Goal: Navigation & Orientation: Find specific page/section

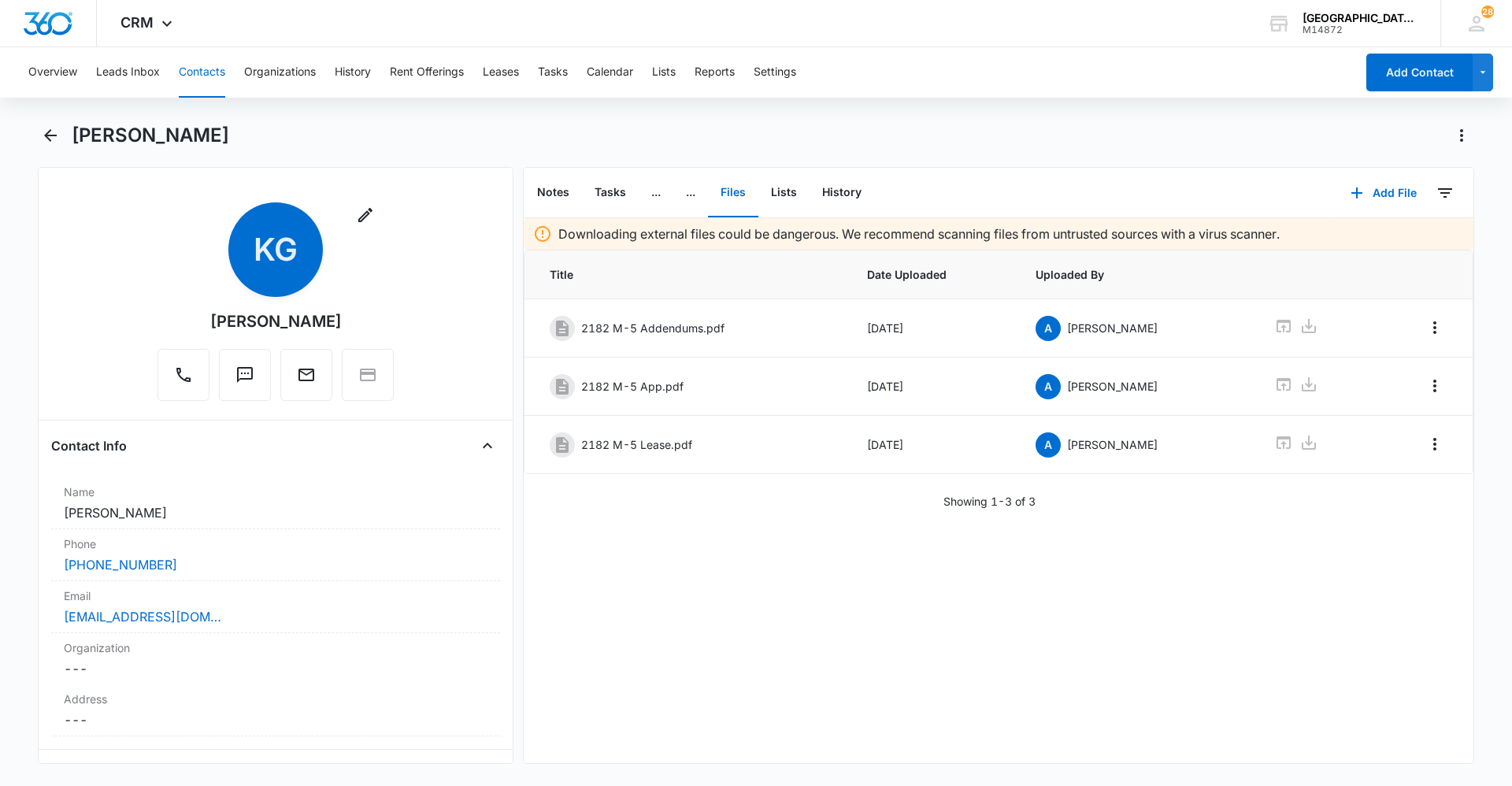
scroll to position [551, 0]
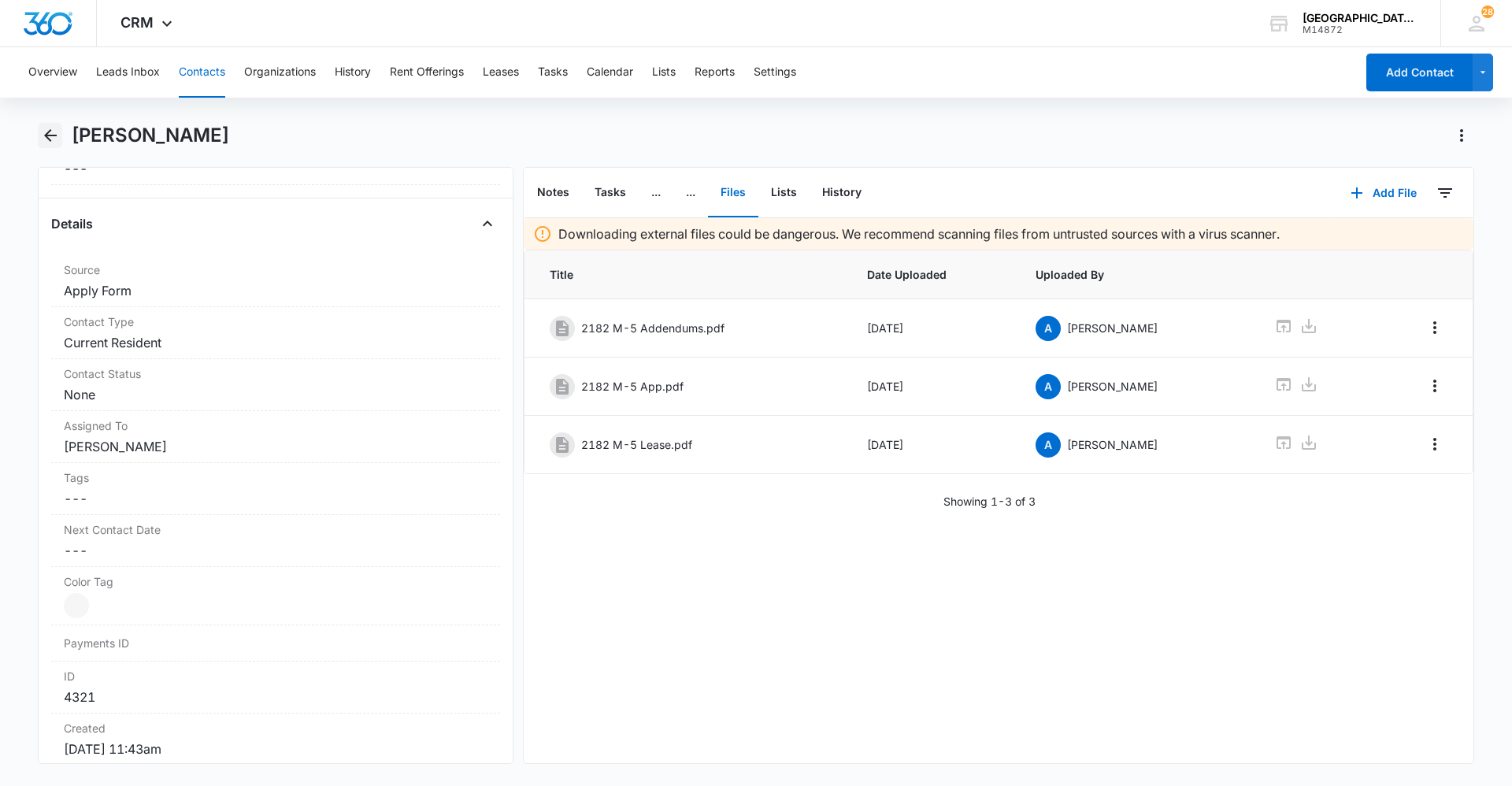
click at [46, 140] on icon "Back" at bounding box center [50, 135] width 19 height 19
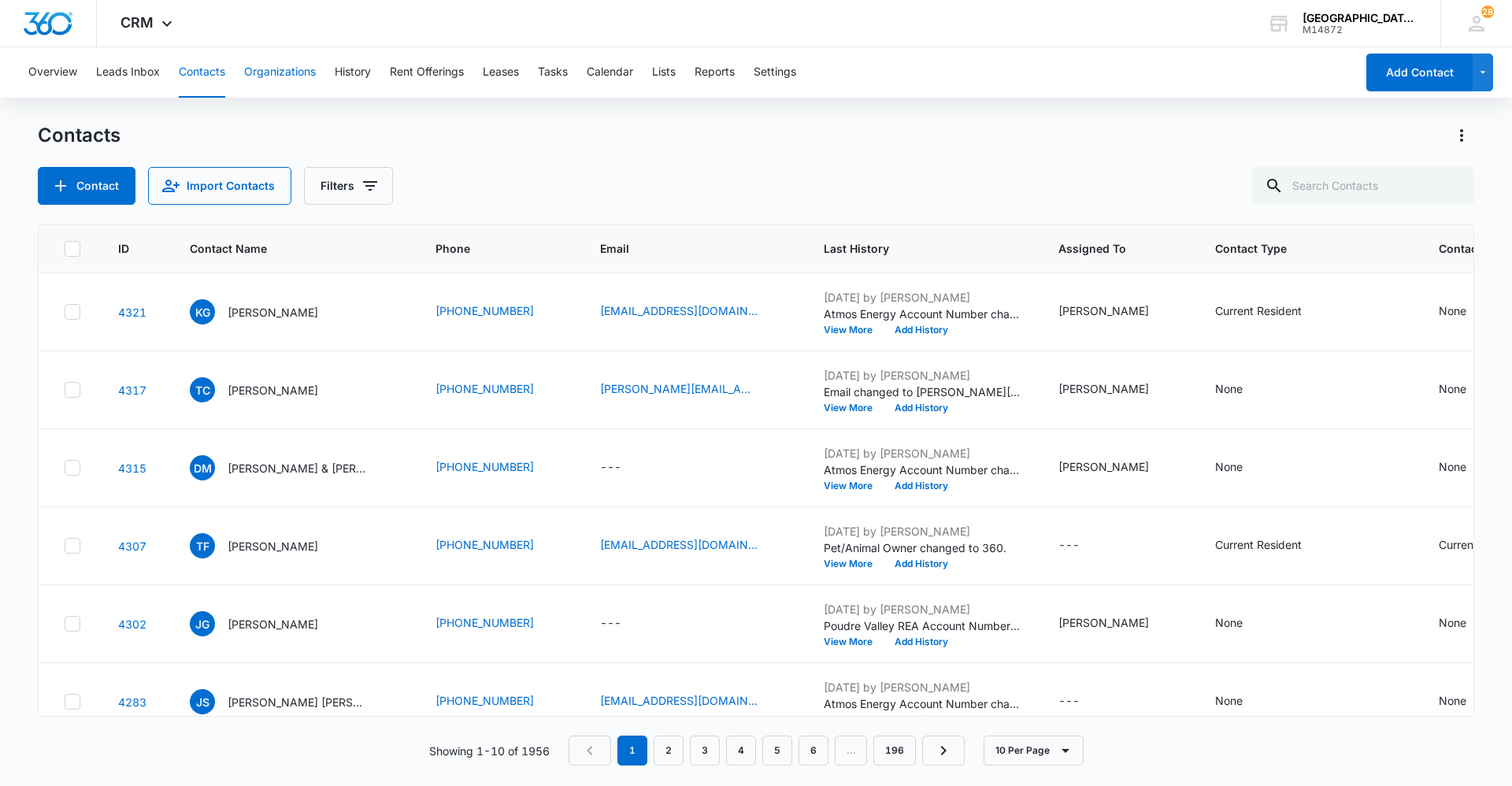
click at [294, 70] on button "Organizations" at bounding box center [279, 72] width 72 height 50
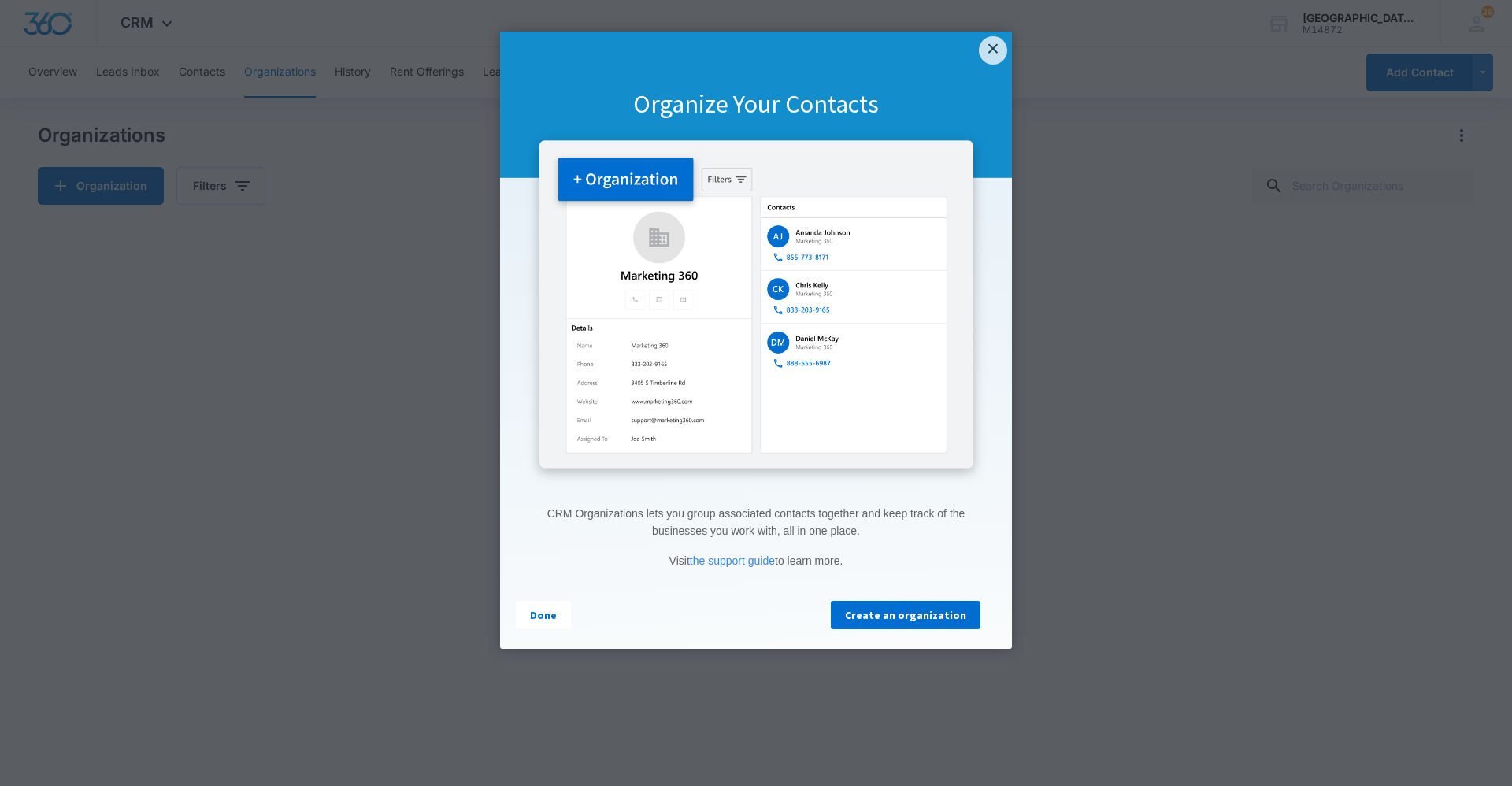
click at [990, 53] on link "×" at bounding box center [993, 50] width 28 height 28
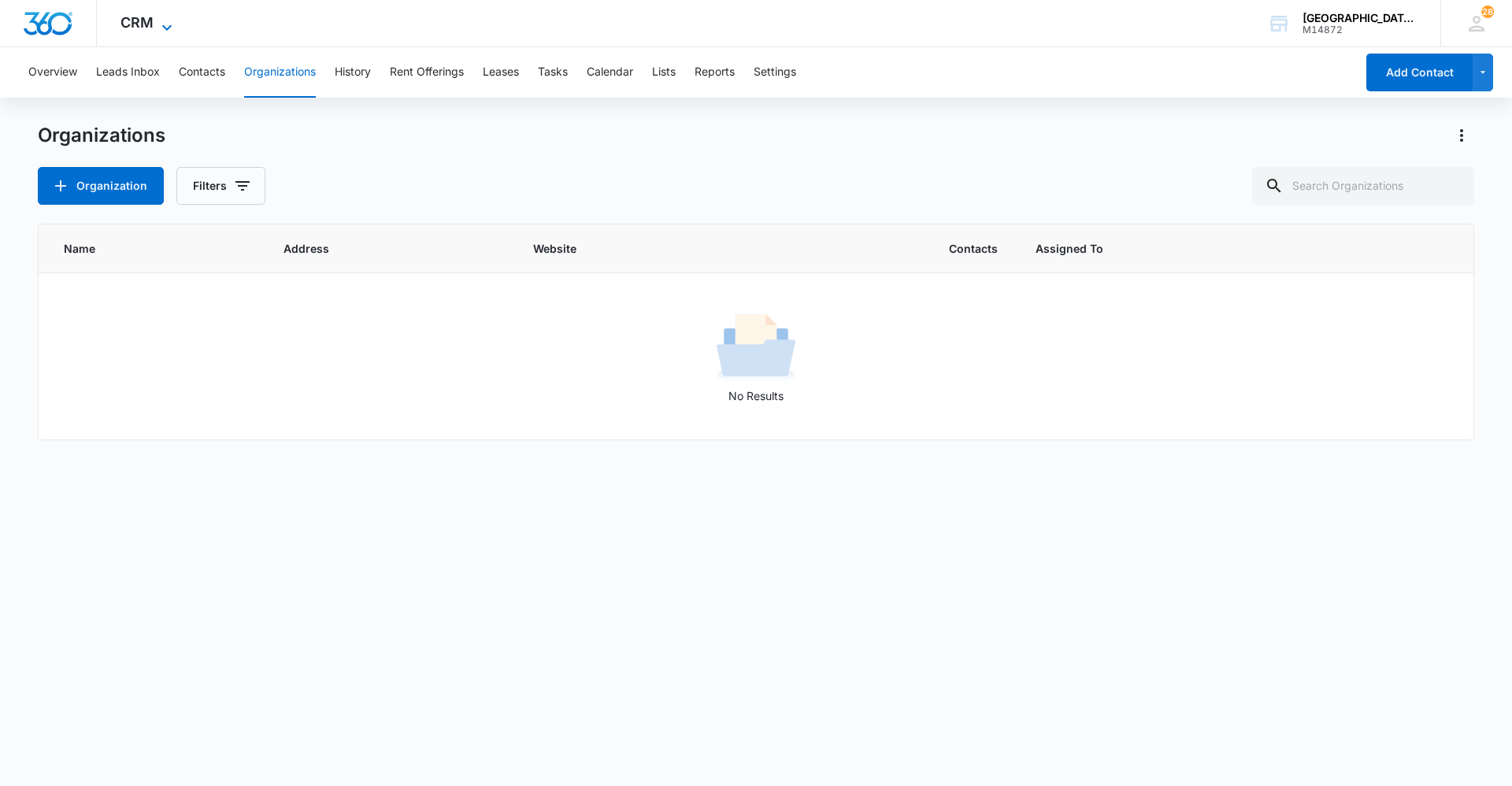
click at [159, 30] on icon at bounding box center [167, 26] width 19 height 19
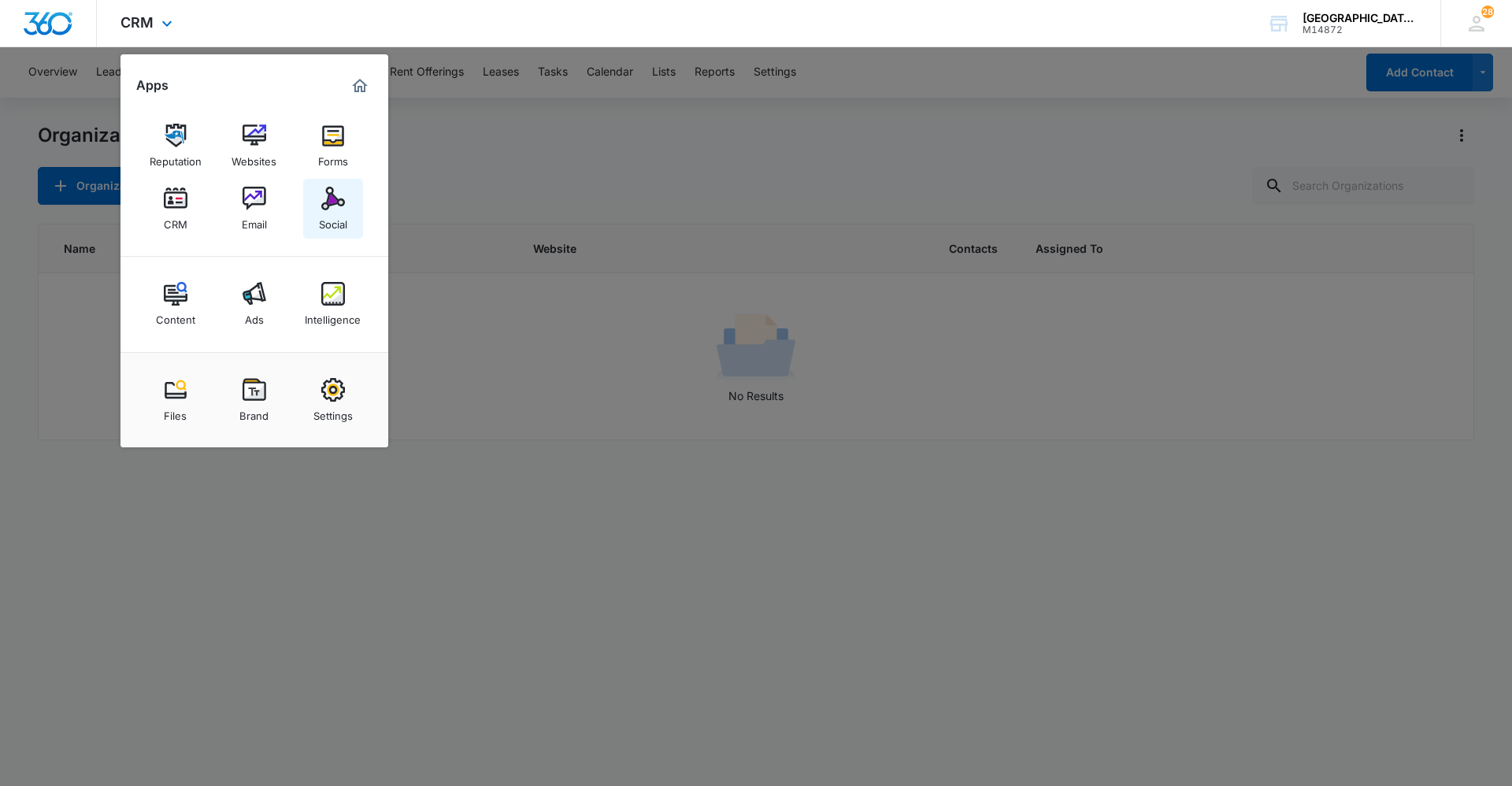
click at [324, 215] on div "Social" at bounding box center [332, 220] width 28 height 21
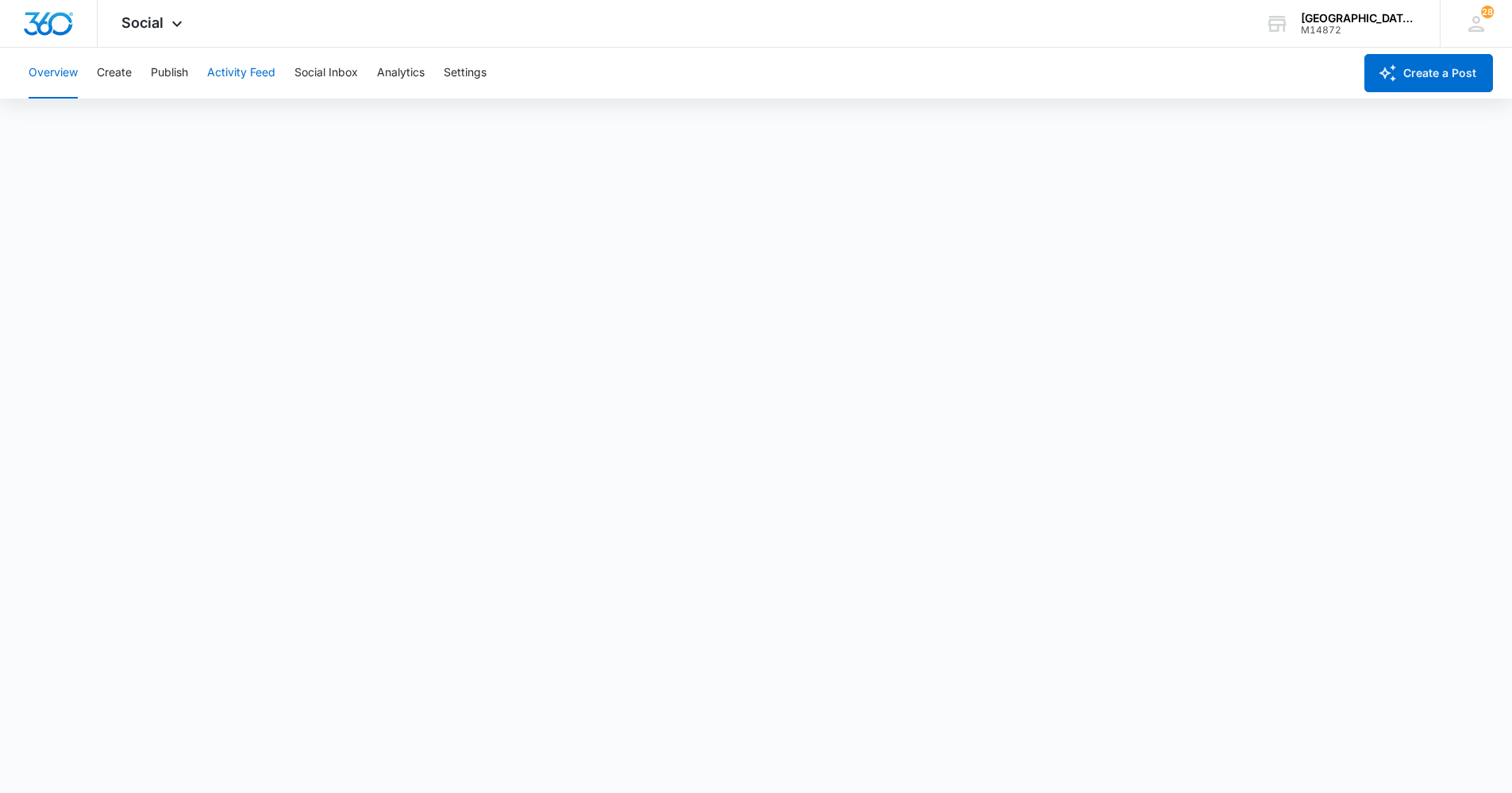
click at [249, 67] on button "Activity Feed" at bounding box center [241, 72] width 68 height 50
click at [178, 68] on button "Publish" at bounding box center [170, 72] width 38 height 50
click at [149, 24] on span "Social" at bounding box center [142, 22] width 42 height 17
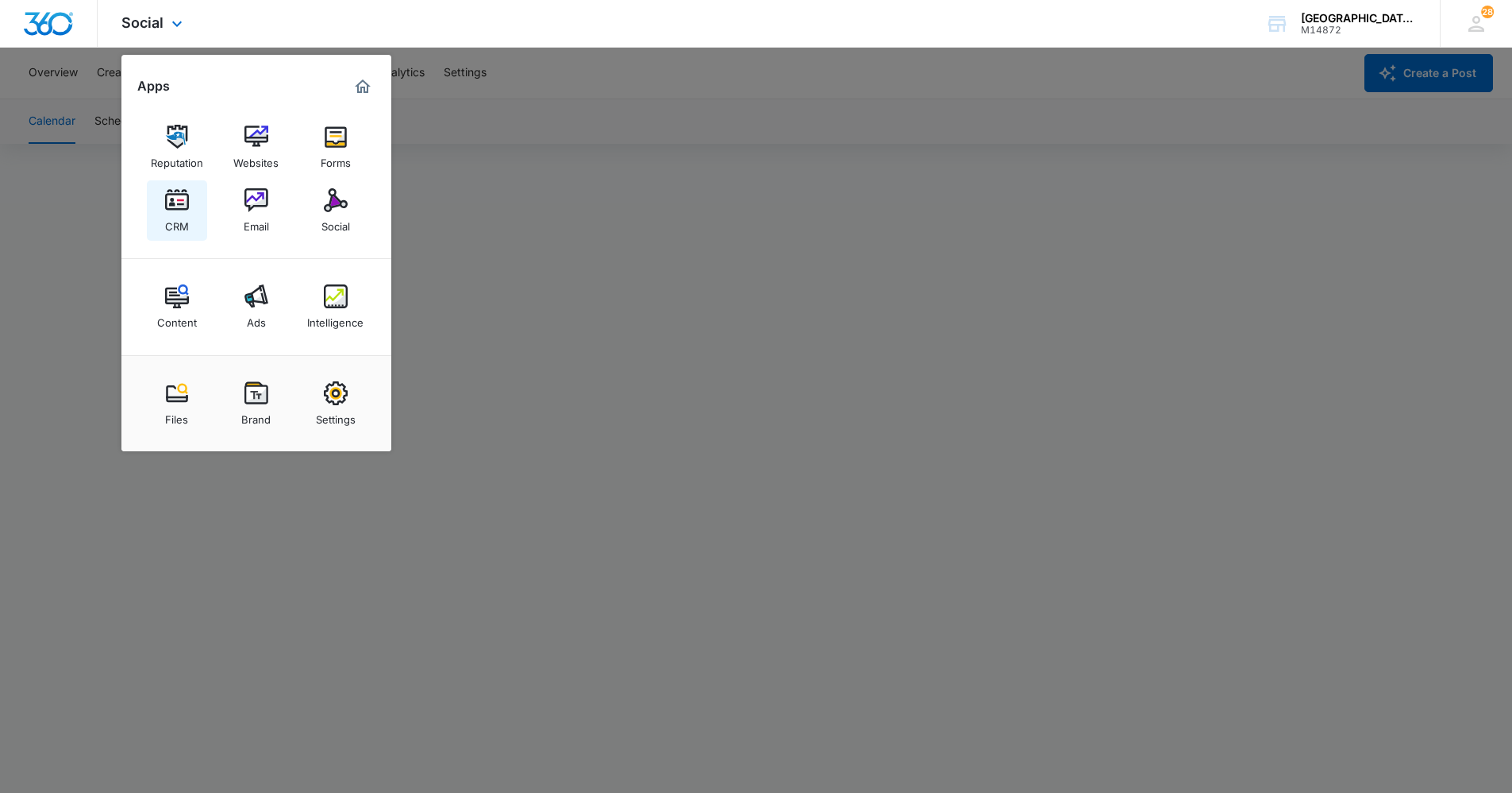
click at [167, 215] on div "CRM" at bounding box center [177, 221] width 24 height 21
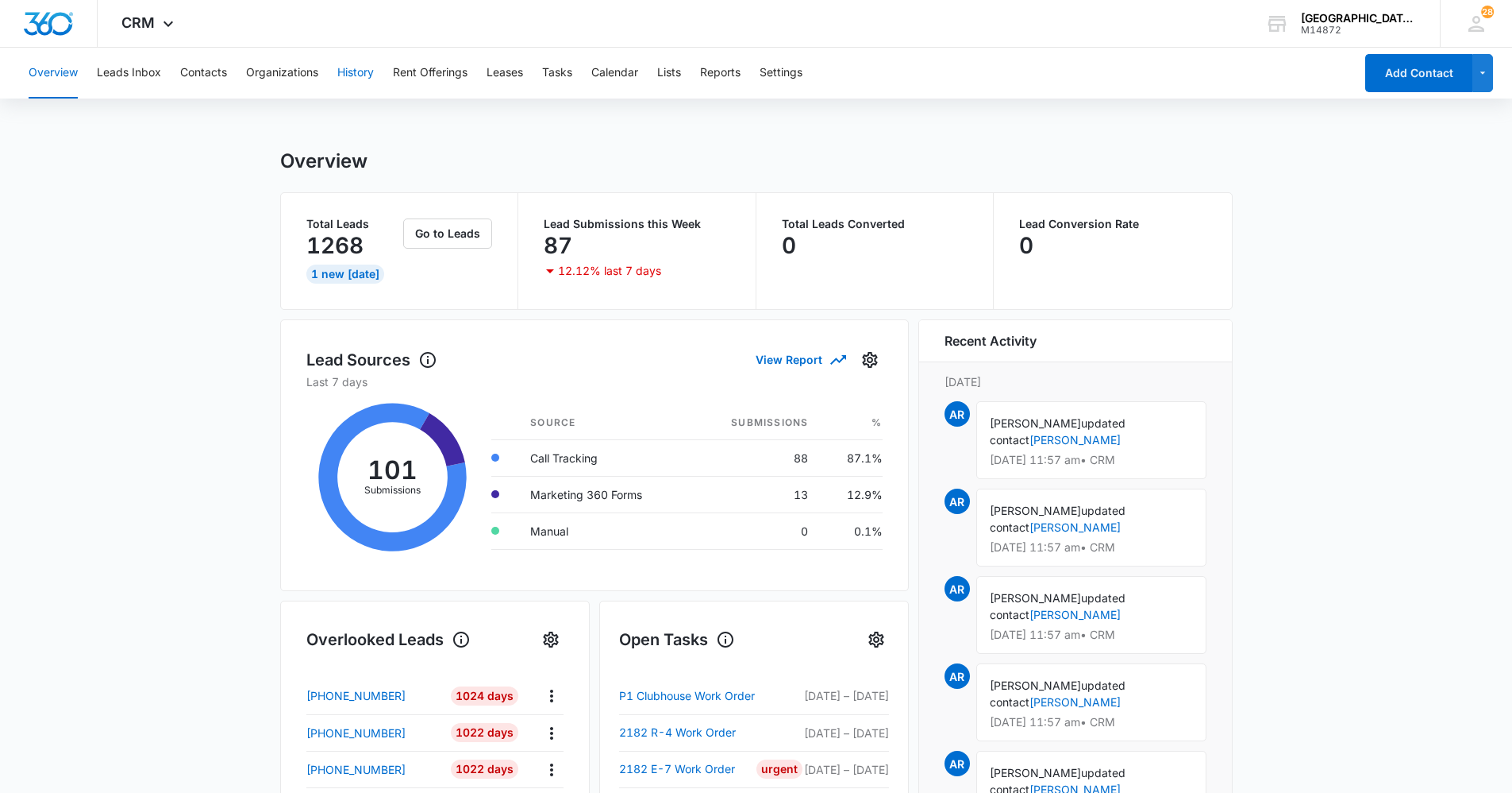
click at [351, 74] on button "History" at bounding box center [355, 72] width 37 height 50
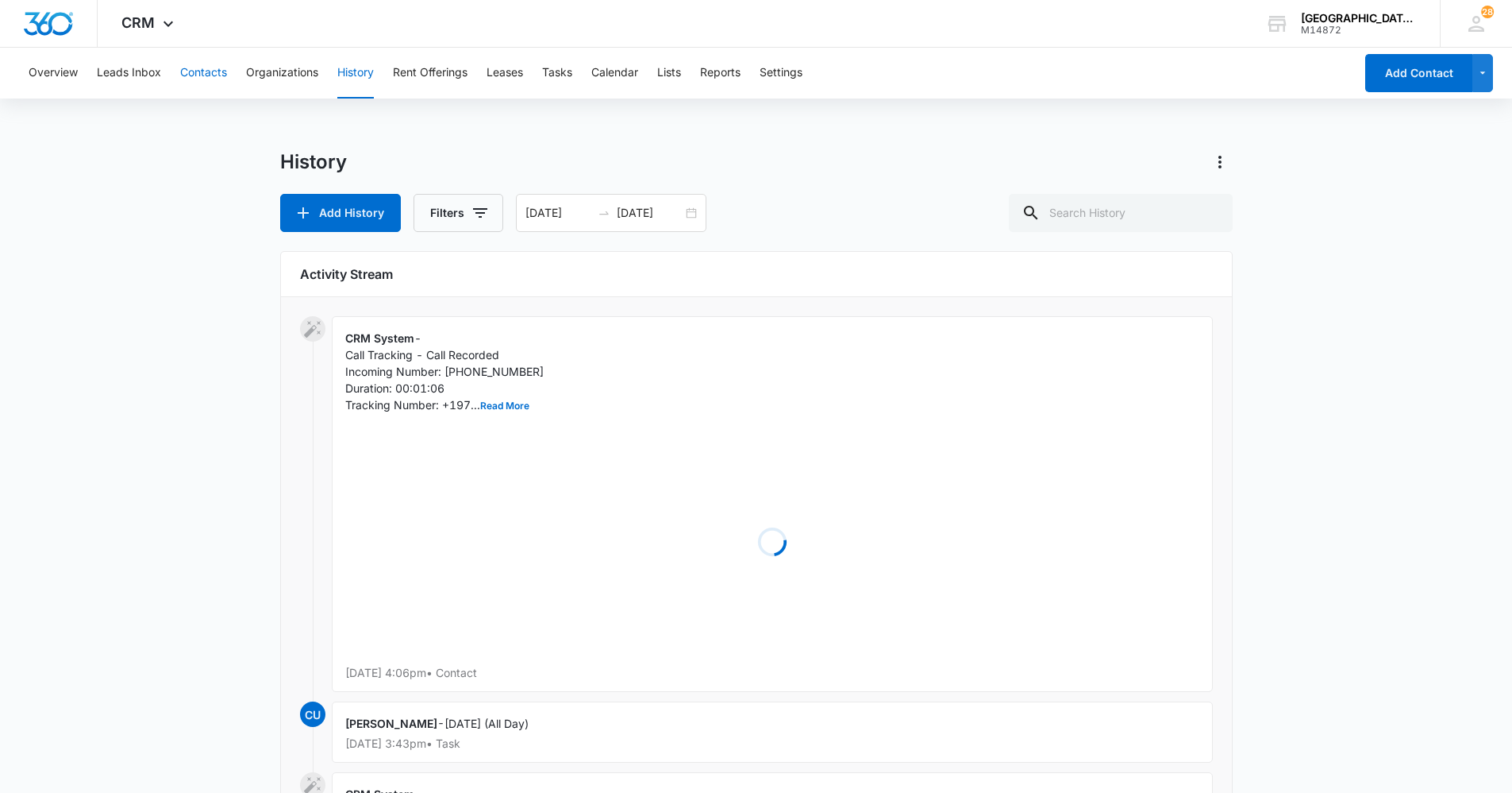
click at [220, 75] on button "Contacts" at bounding box center [203, 72] width 46 height 50
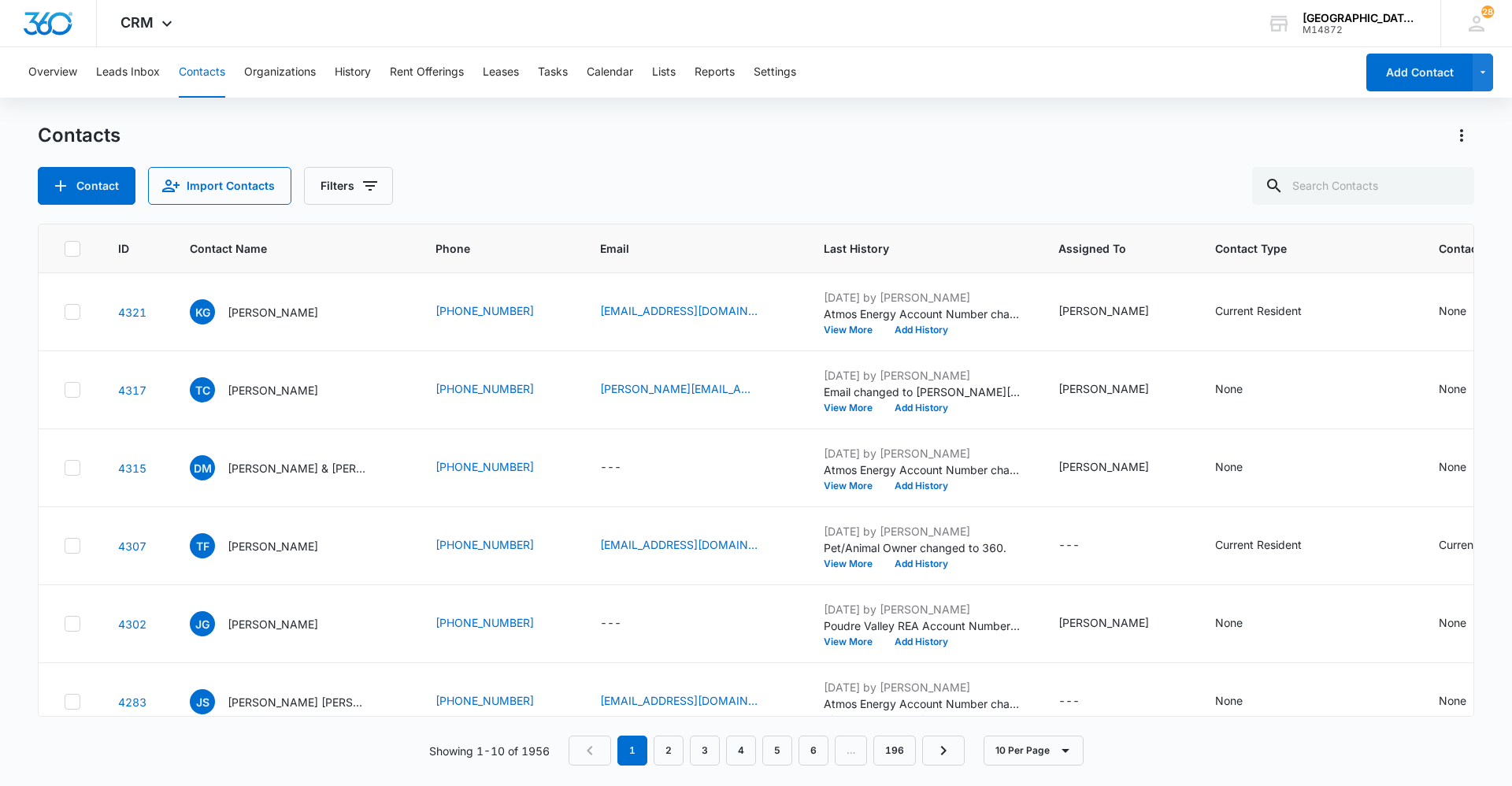
click at [943, 137] on div "Contacts" at bounding box center [756, 135] width 1436 height 25
